Goal: Obtain resource: Download file/media

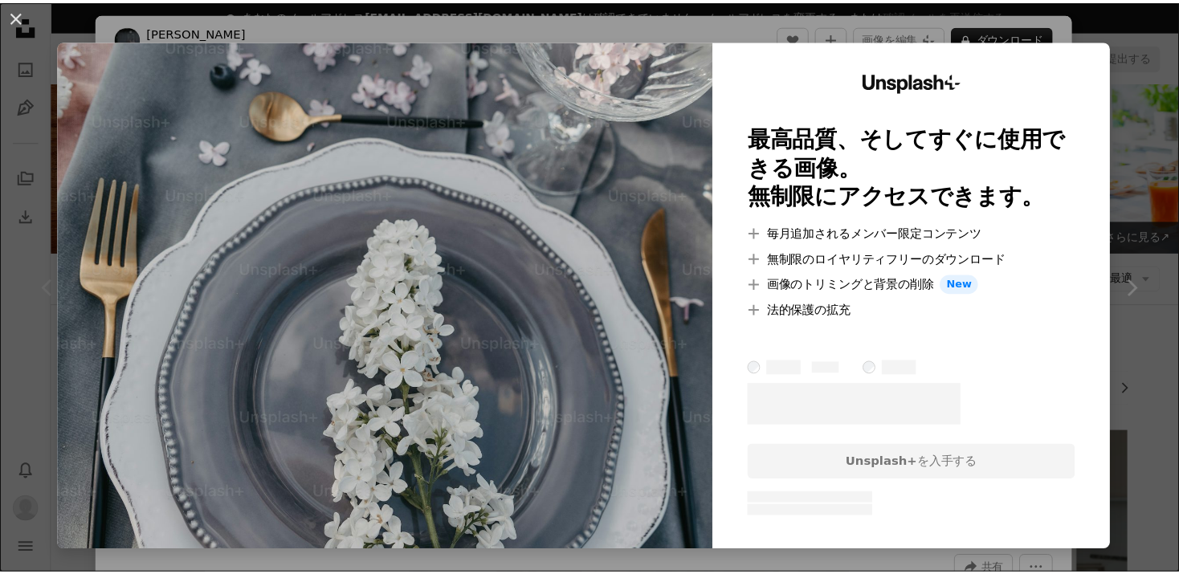
scroll to position [401, 0]
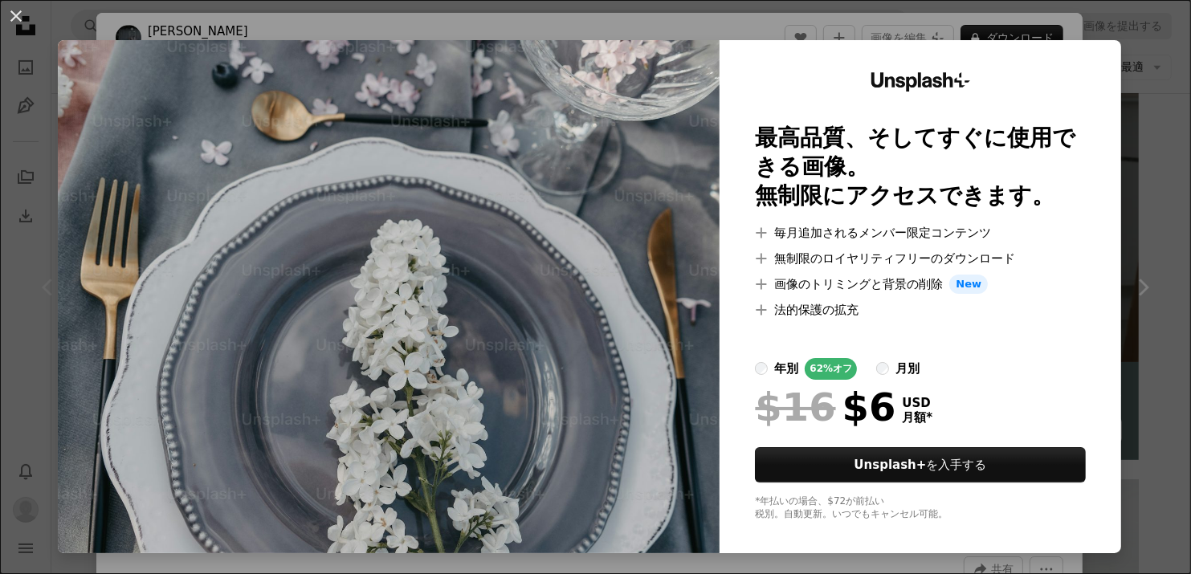
click at [1130, 289] on div "An X shape Unsplash+ 最高品質、そしてすぐに使用できる画像。 無制限にアクセスできます。 A plus sign 毎月追加されるメンバー限…" at bounding box center [595, 287] width 1191 height 574
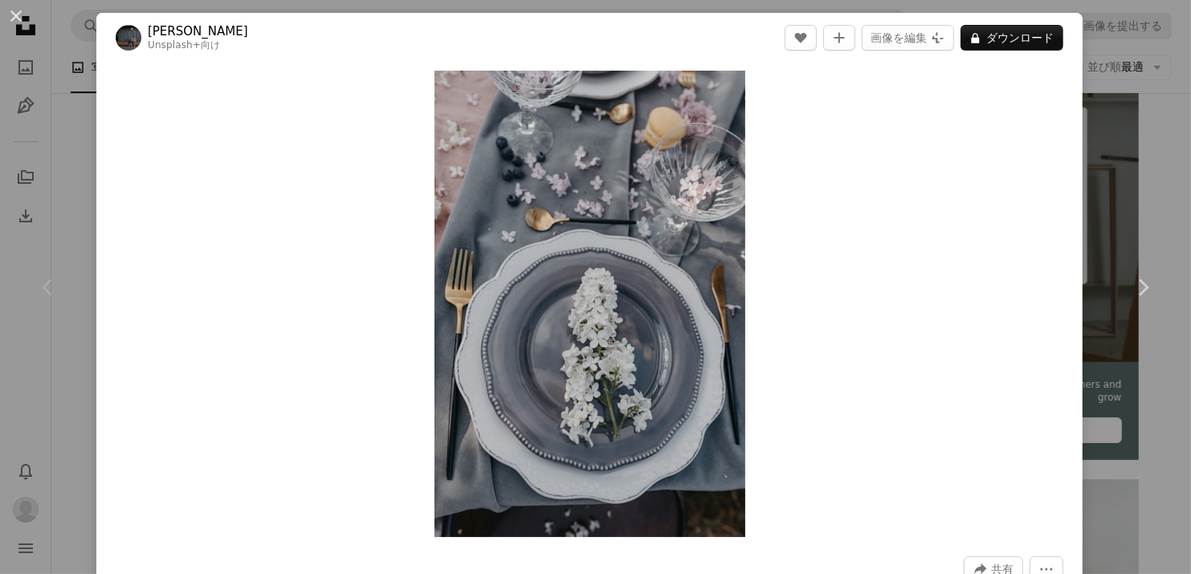
click at [67, 142] on div "An X shape Chevron left Chevron right [PERSON_NAME] Unsplash+ 向け A heart A plus…" at bounding box center [595, 287] width 1191 height 574
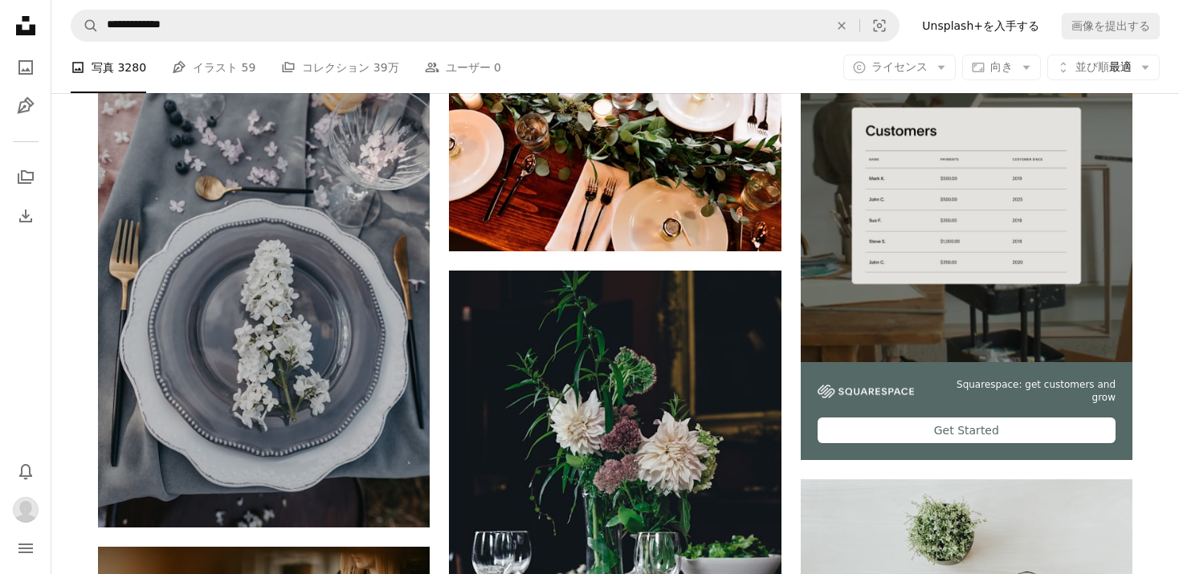
click at [22, 32] on icon at bounding box center [25, 25] width 19 height 19
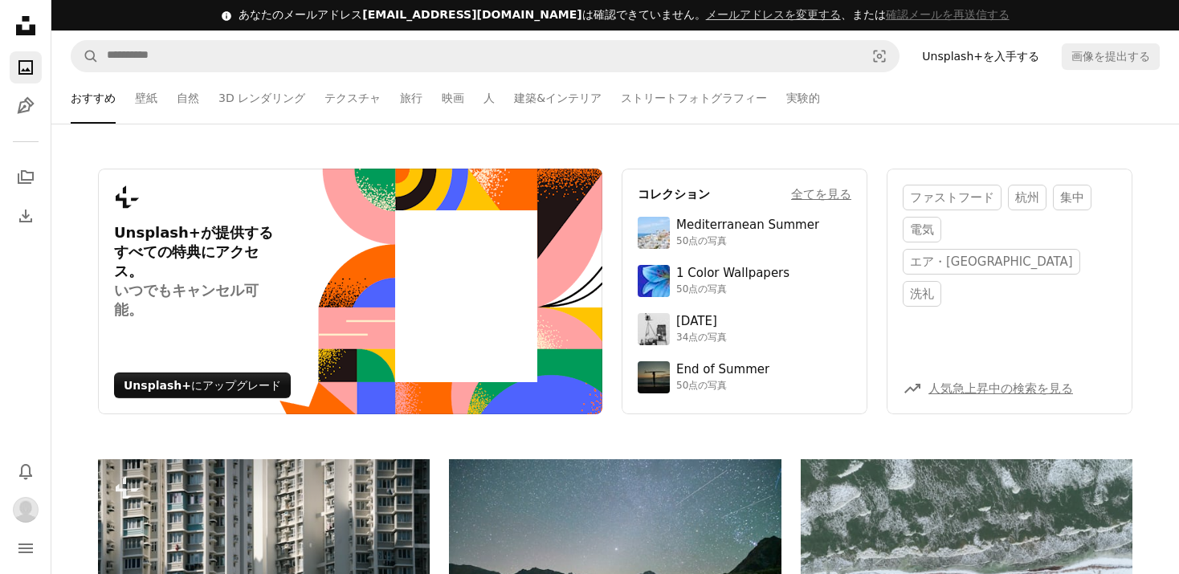
click at [426, 18] on span "[EMAIL_ADDRESS][DOMAIN_NAME]" at bounding box center [471, 14] width 219 height 13
click at [388, 16] on div "あなたのメールアドレス [EMAIL_ADDRESS][DOMAIN_NAME] は確認できていません。 メールアドレスを変更する 、または 確認メールを再送…" at bounding box center [623, 15] width 770 height 16
click at [886, 22] on button "確認メールを再送信する" at bounding box center [948, 15] width 124 height 16
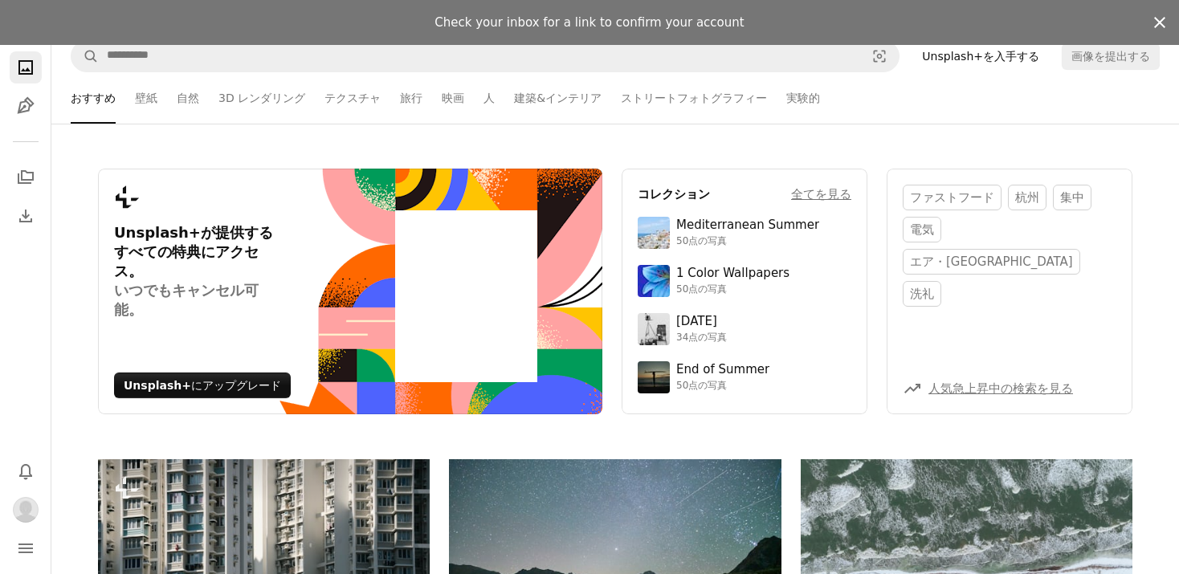
click at [1169, 25] on button "An X shape" at bounding box center [1159, 22] width 39 height 39
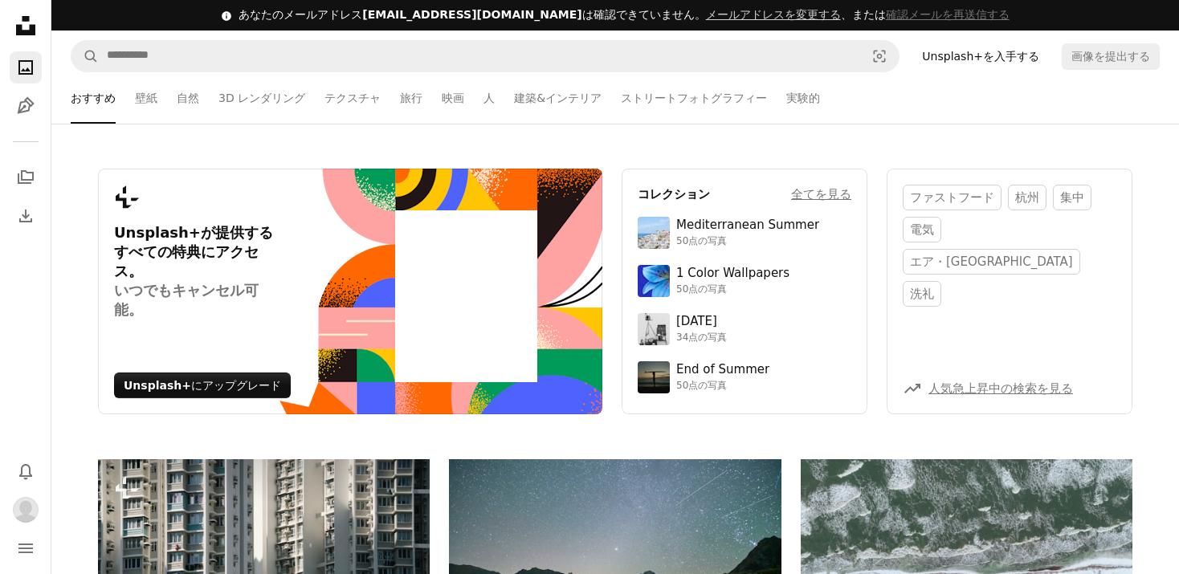
click at [381, 18] on div "あなたのメールアドレス [EMAIL_ADDRESS][DOMAIN_NAME] は確認できていません。 メールアドレスを変更する 、または 確認メールを再送…" at bounding box center [623, 15] width 770 height 16
click at [886, 18] on button "確認メールを再送信する" at bounding box center [948, 15] width 124 height 16
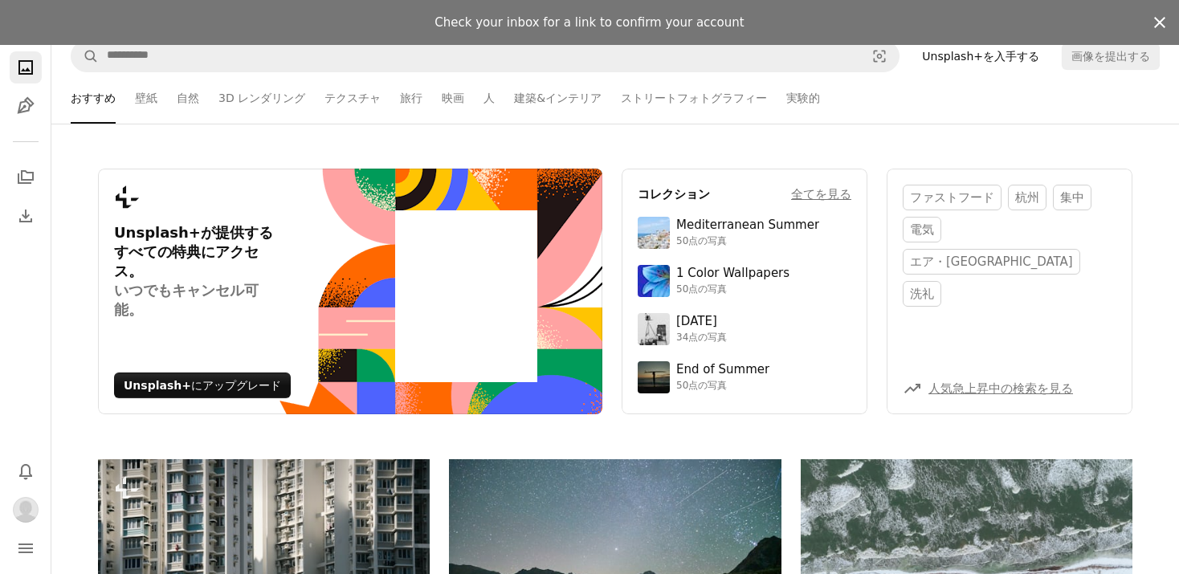
click at [1154, 18] on icon "button" at bounding box center [1159, 22] width 11 height 11
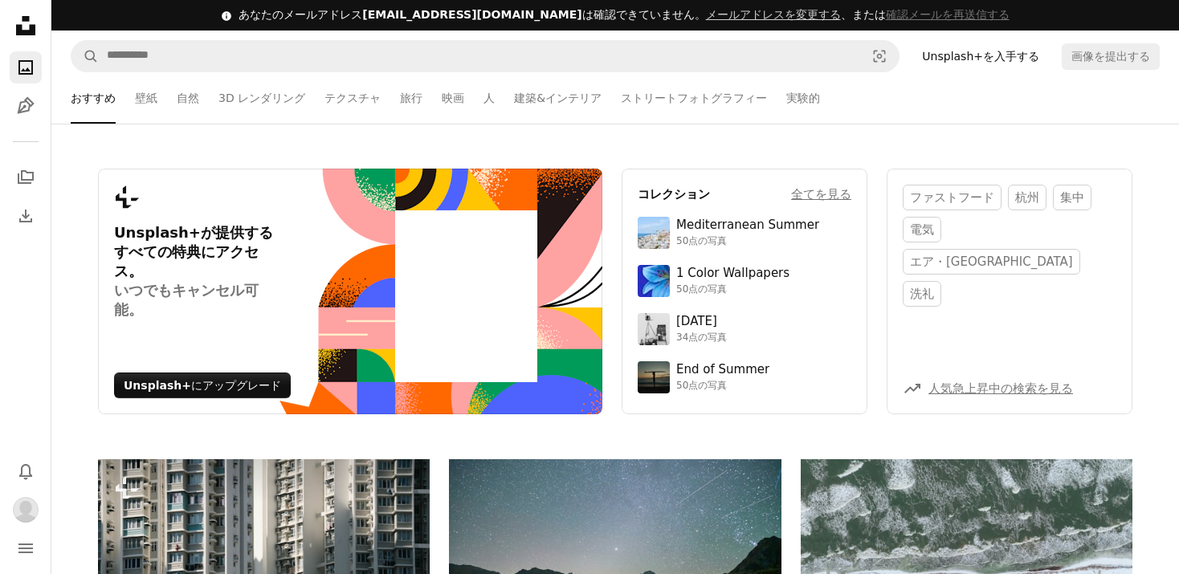
click at [1126, 161] on div "Plus sign for Unsplash+ Unsplash+が提供するすべての特典にアクセス。 いつでもキャンセル可能。 Unsplash+ にアップグ…" at bounding box center [614, 292] width 1127 height 336
